Goal: Transaction & Acquisition: Purchase product/service

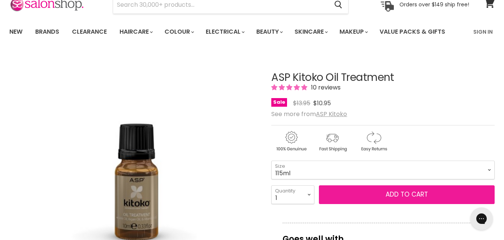
click at [370, 204] on button "Add to cart" at bounding box center [407, 194] width 176 height 19
click at [423, 199] on span "Add to cart" at bounding box center [406, 194] width 42 height 9
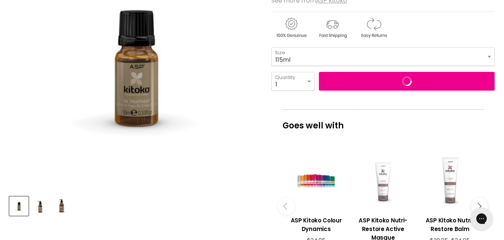
scroll to position [37, 0]
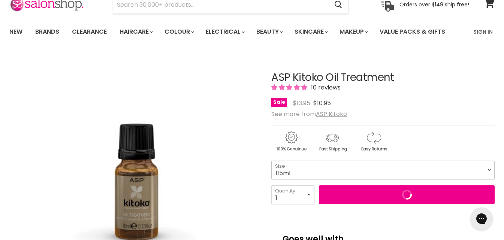
click at [347, 177] on select "10ml 115ml 290ml" at bounding box center [382, 170] width 223 height 19
select select "10ml"
click at [271, 177] on select "10ml 115ml 290ml" at bounding box center [382, 170] width 223 height 19
